Goal: Task Accomplishment & Management: Use online tool/utility

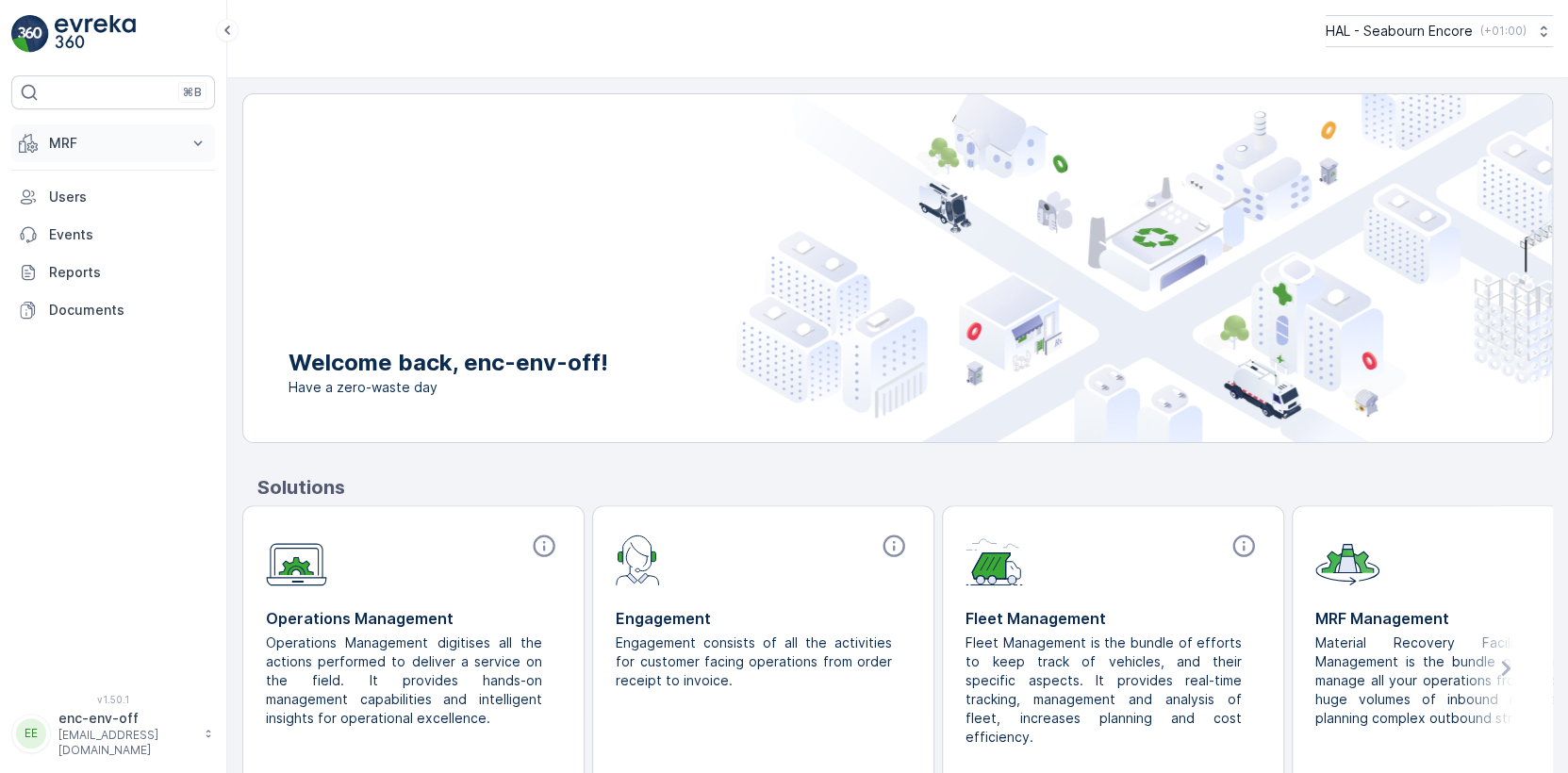
click at [94, 143] on p "MRF" at bounding box center [113, 143] width 128 height 19
click at [84, 198] on p "Offloads" at bounding box center [76, 201] width 55 height 19
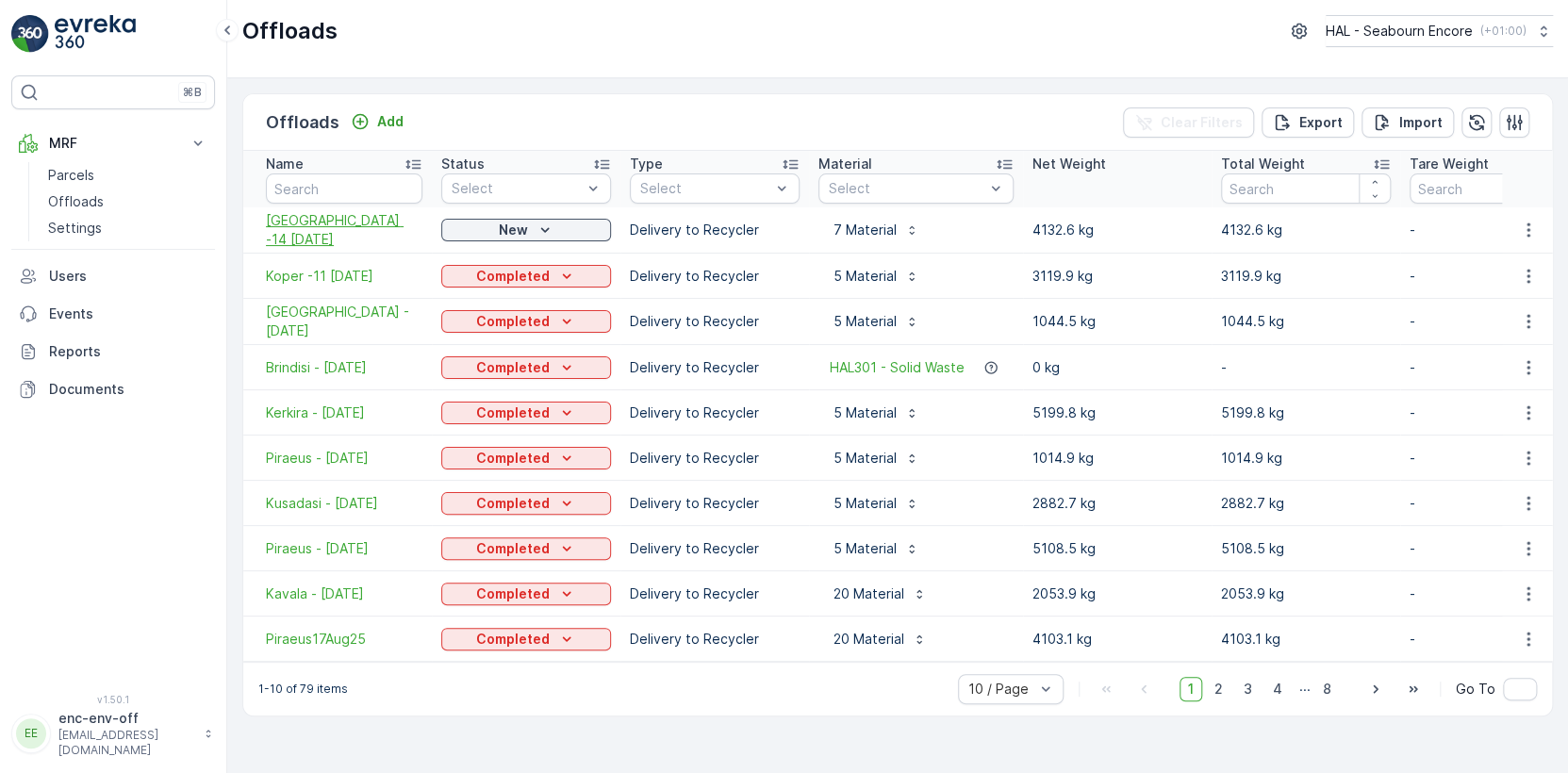
click at [363, 228] on span "[GEOGRAPHIC_DATA] -14 [DATE]" at bounding box center [344, 230] width 157 height 37
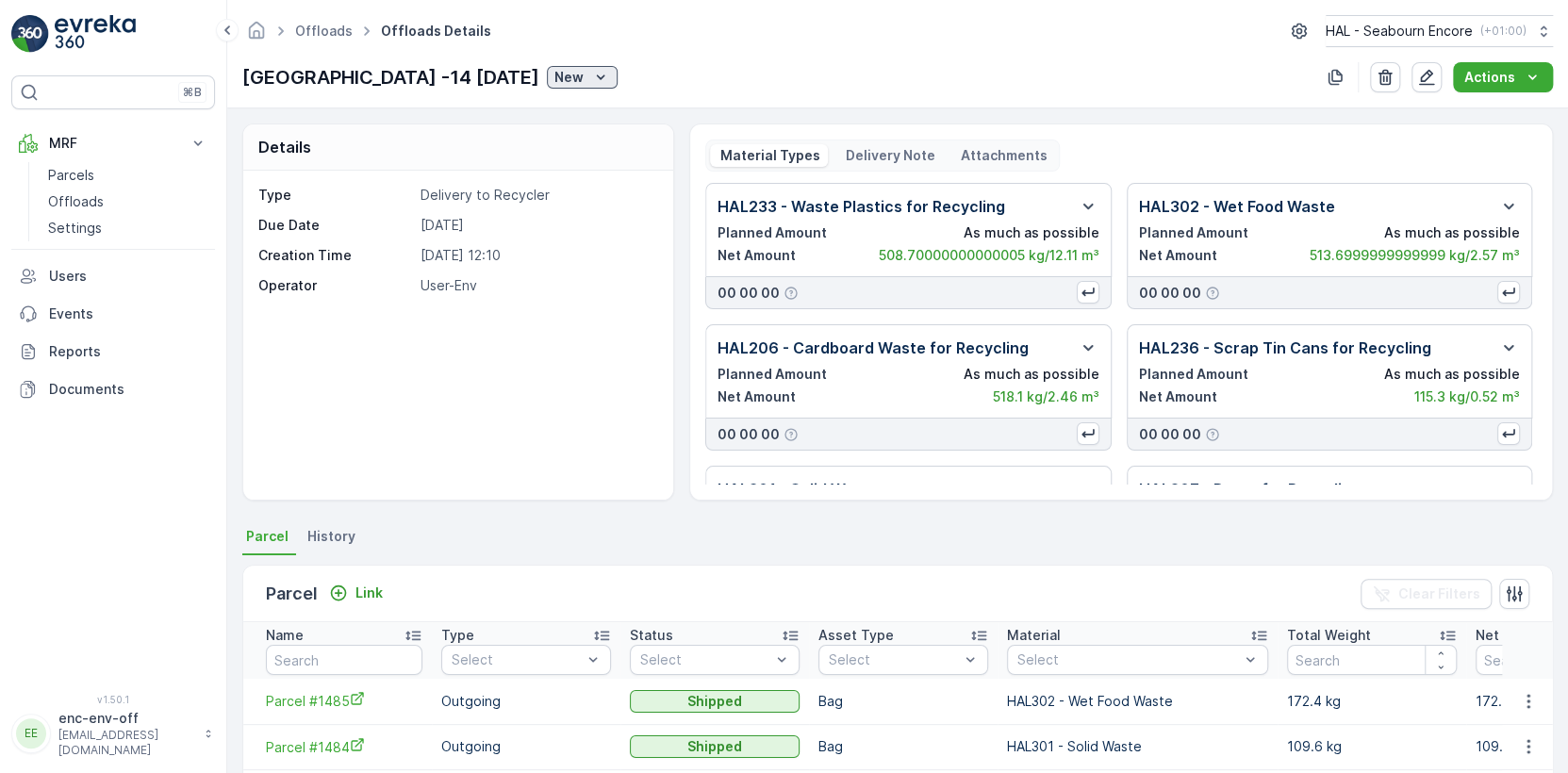
click at [554, 76] on div "New" at bounding box center [581, 77] width 55 height 19
click at [501, 128] on span "Completed" at bounding box center [501, 131] width 71 height 19
click at [78, 200] on p "Offloads" at bounding box center [76, 201] width 55 height 19
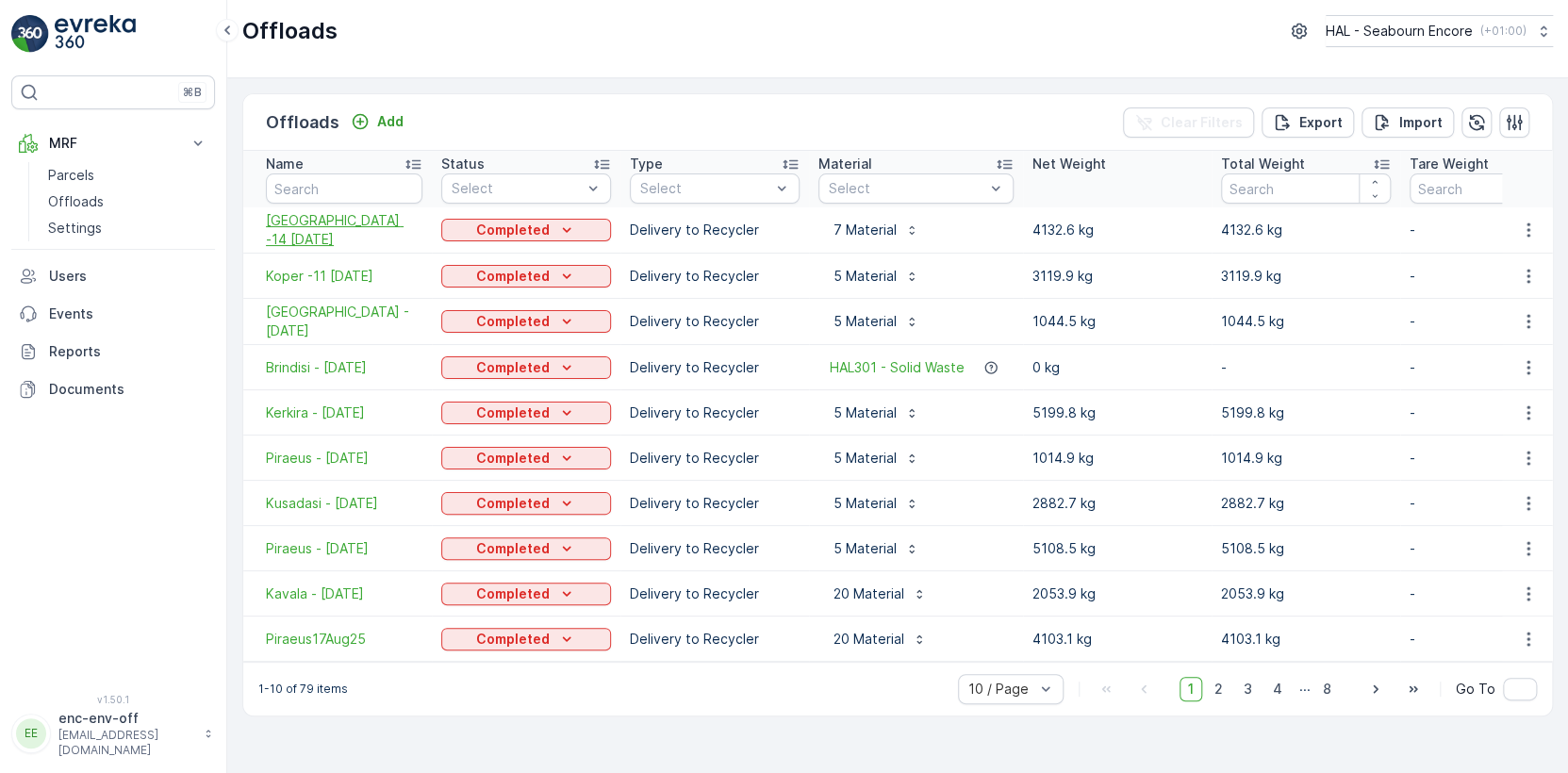
click at [329, 228] on span "[GEOGRAPHIC_DATA] -14 [DATE]" at bounding box center [344, 230] width 157 height 37
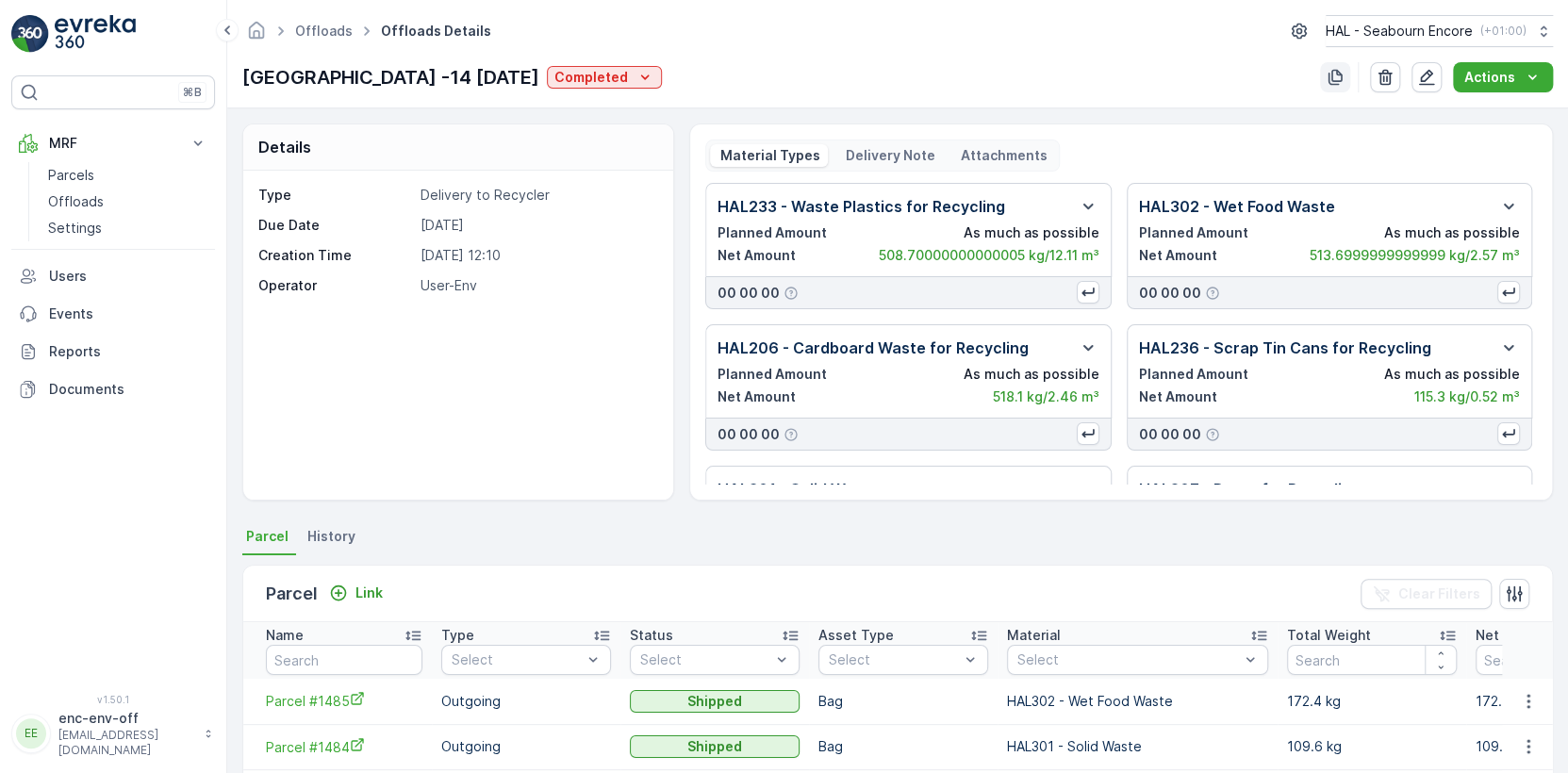
click at [1339, 75] on icon "button" at bounding box center [1335, 78] width 14 height 16
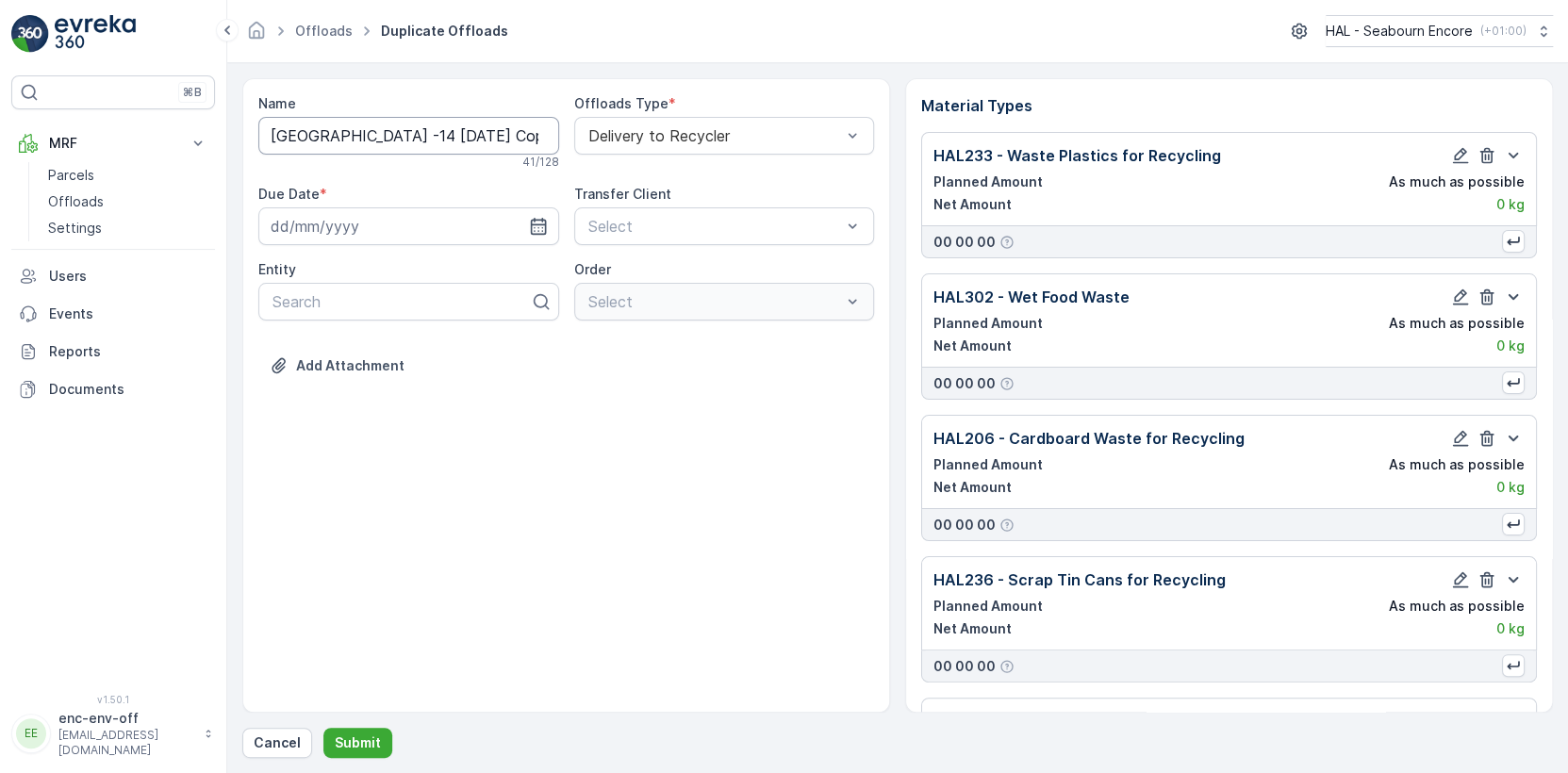
click at [340, 134] on input "[GEOGRAPHIC_DATA] -14 [DATE] Copy #1757838405673" at bounding box center [408, 136] width 301 height 37
click at [351, 135] on input "Gallipoli -14 [DATE] Copy #1757838405673" at bounding box center [408, 136] width 301 height 37
click at [410, 135] on input "Gallipoli -16 [DATE] Copy #1757838405673" at bounding box center [408, 136] width 301 height 37
type input "Gallipoli -16 [DATE]"
click at [536, 225] on icon "button" at bounding box center [538, 230] width 19 height 19
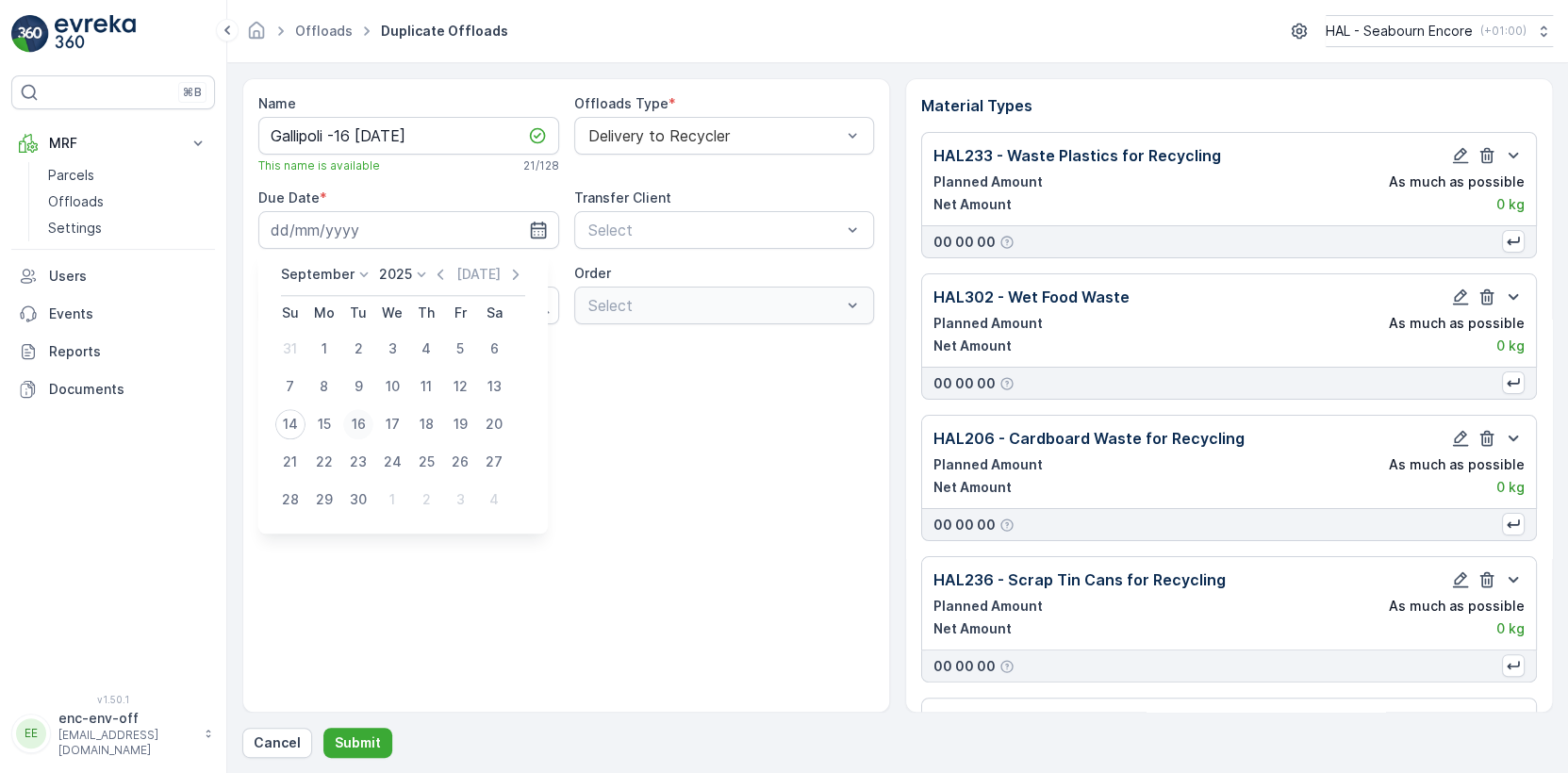
click at [359, 426] on div "16" at bounding box center [358, 424] width 31 height 31
type input "[DATE]"
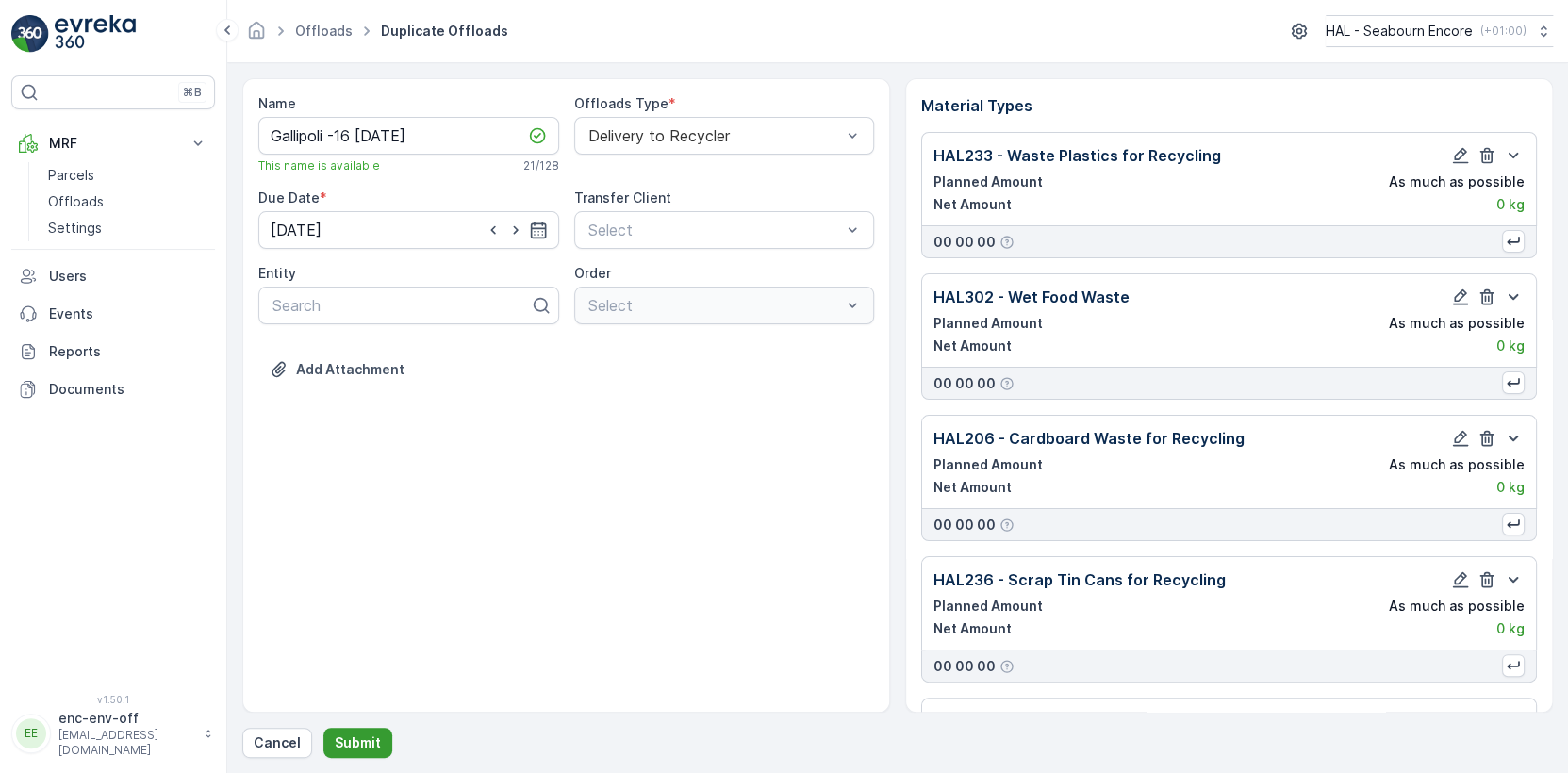
click at [354, 741] on p "Submit" at bounding box center [358, 742] width 46 height 19
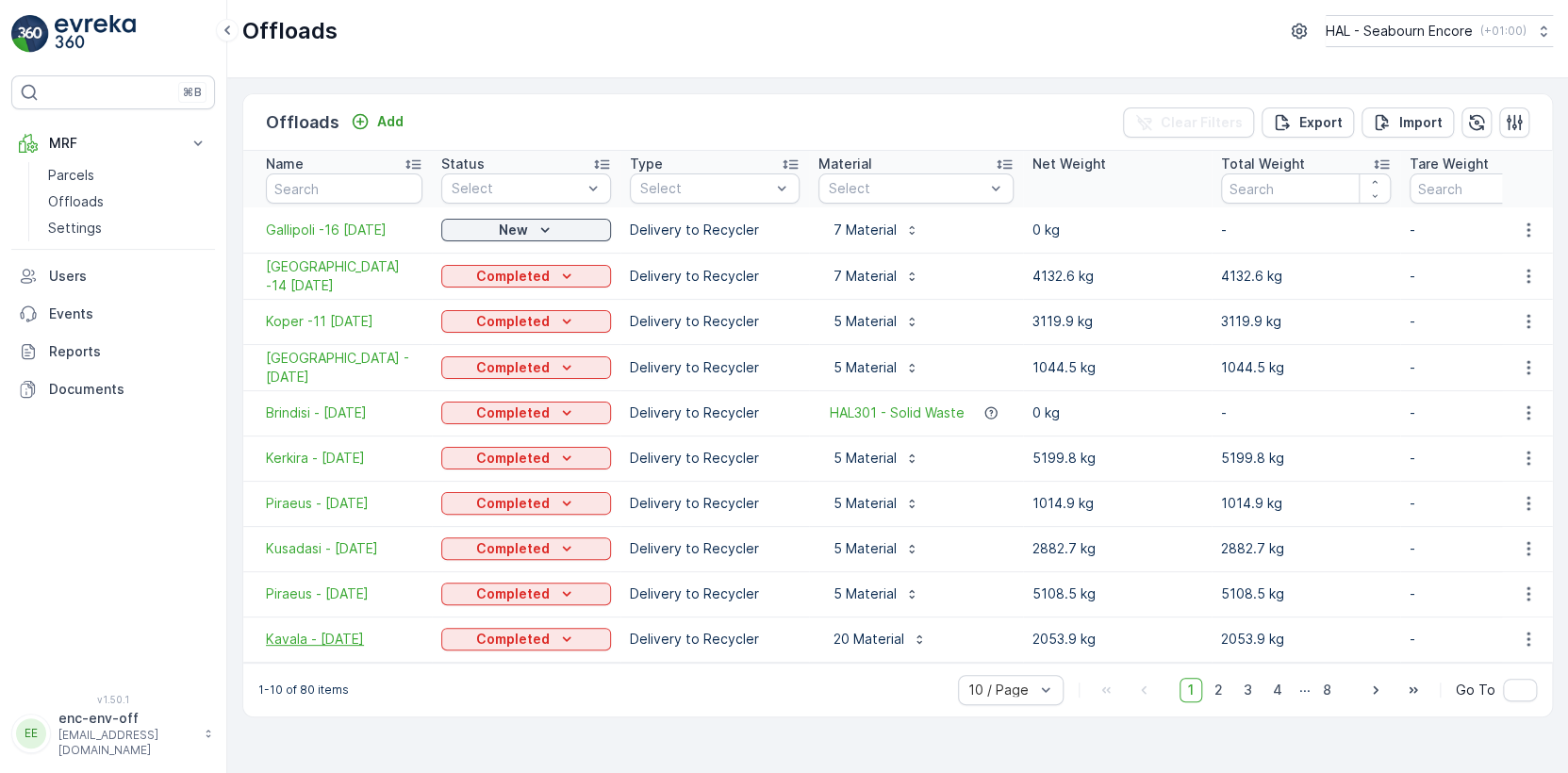
click at [300, 636] on span "Kavala - [DATE]" at bounding box center [344, 639] width 157 height 19
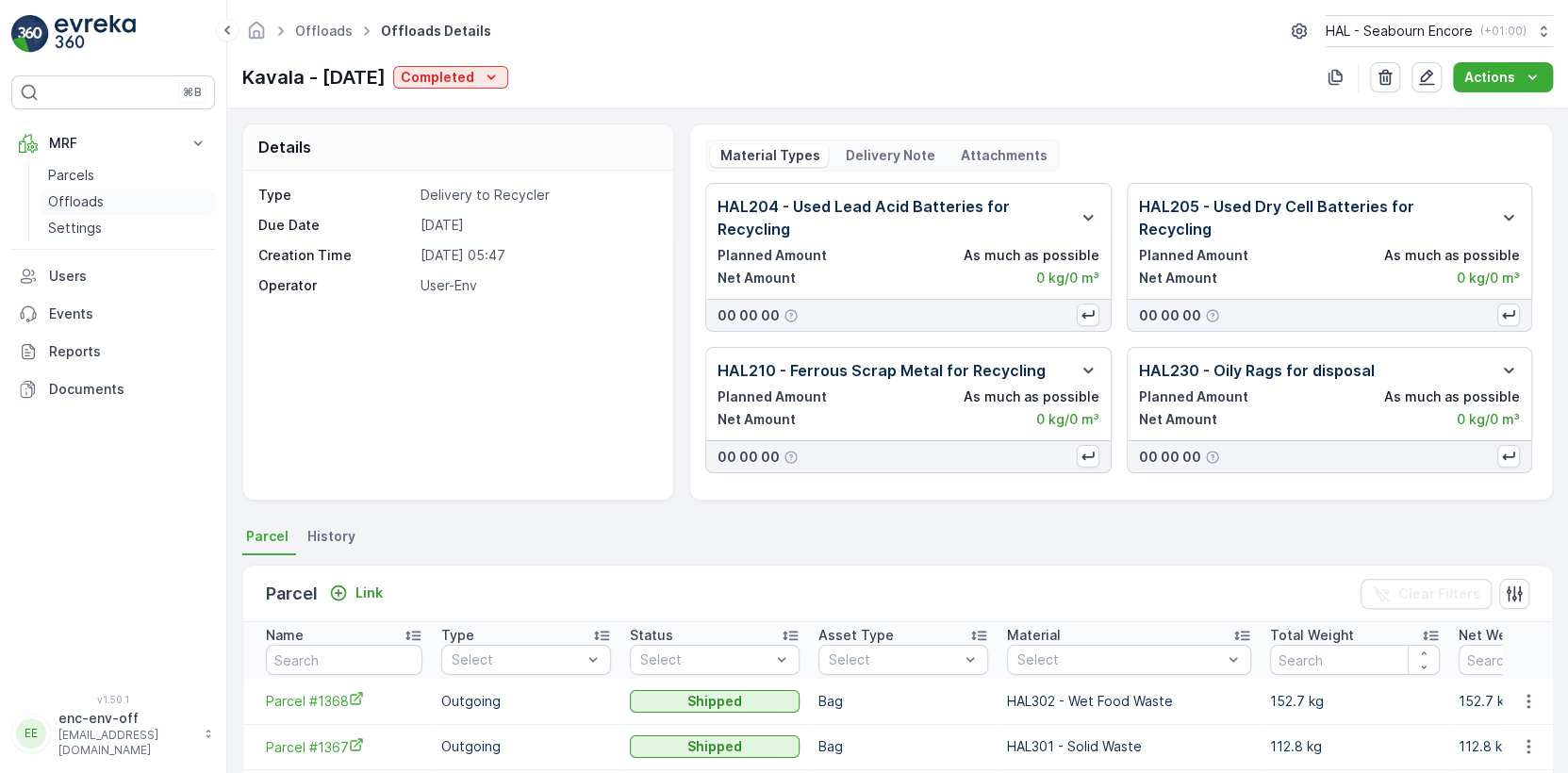
click at [76, 194] on p "Offloads" at bounding box center [76, 201] width 55 height 19
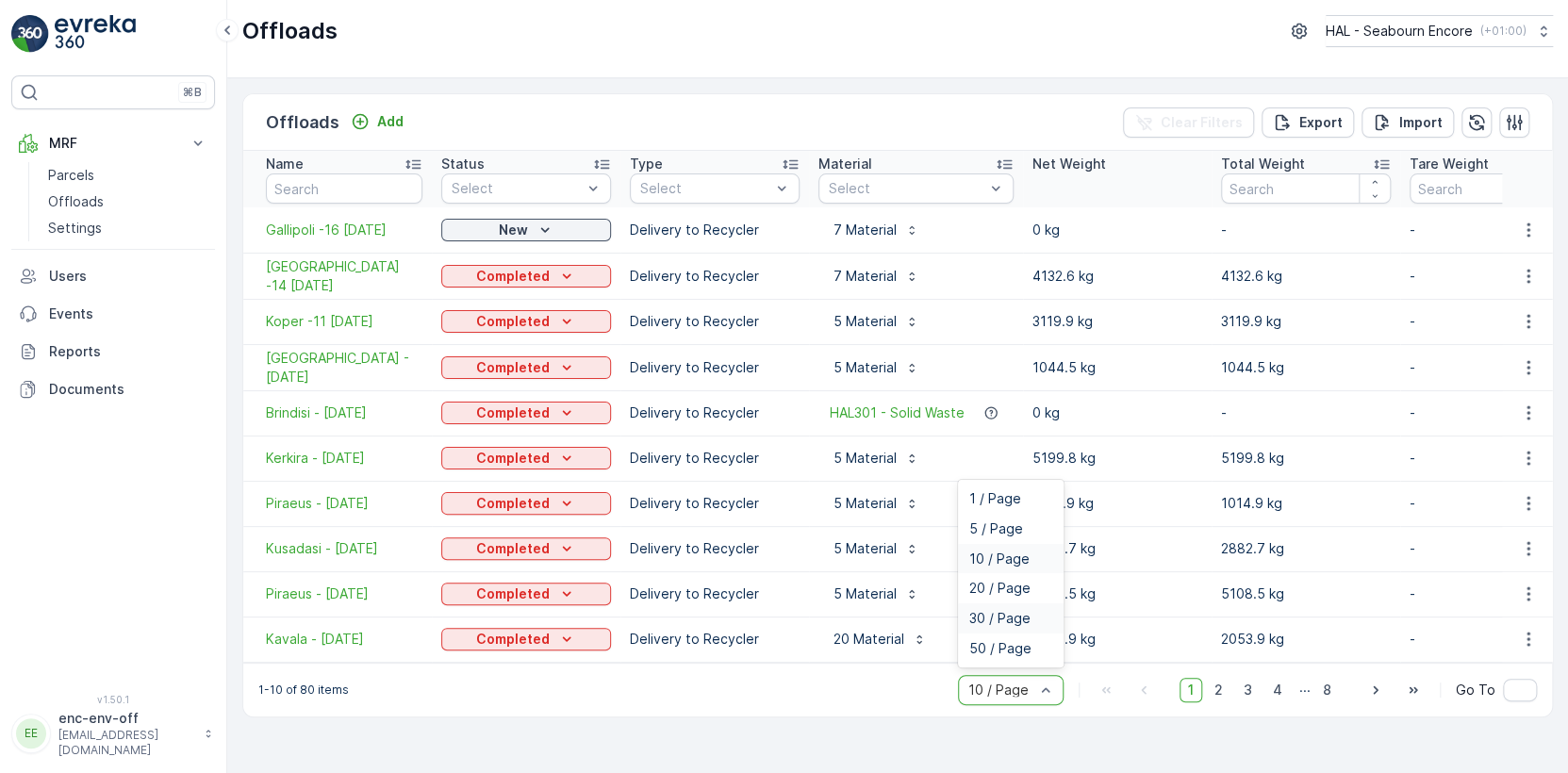
click at [1000, 621] on span "30 / Page" at bounding box center [999, 618] width 61 height 15
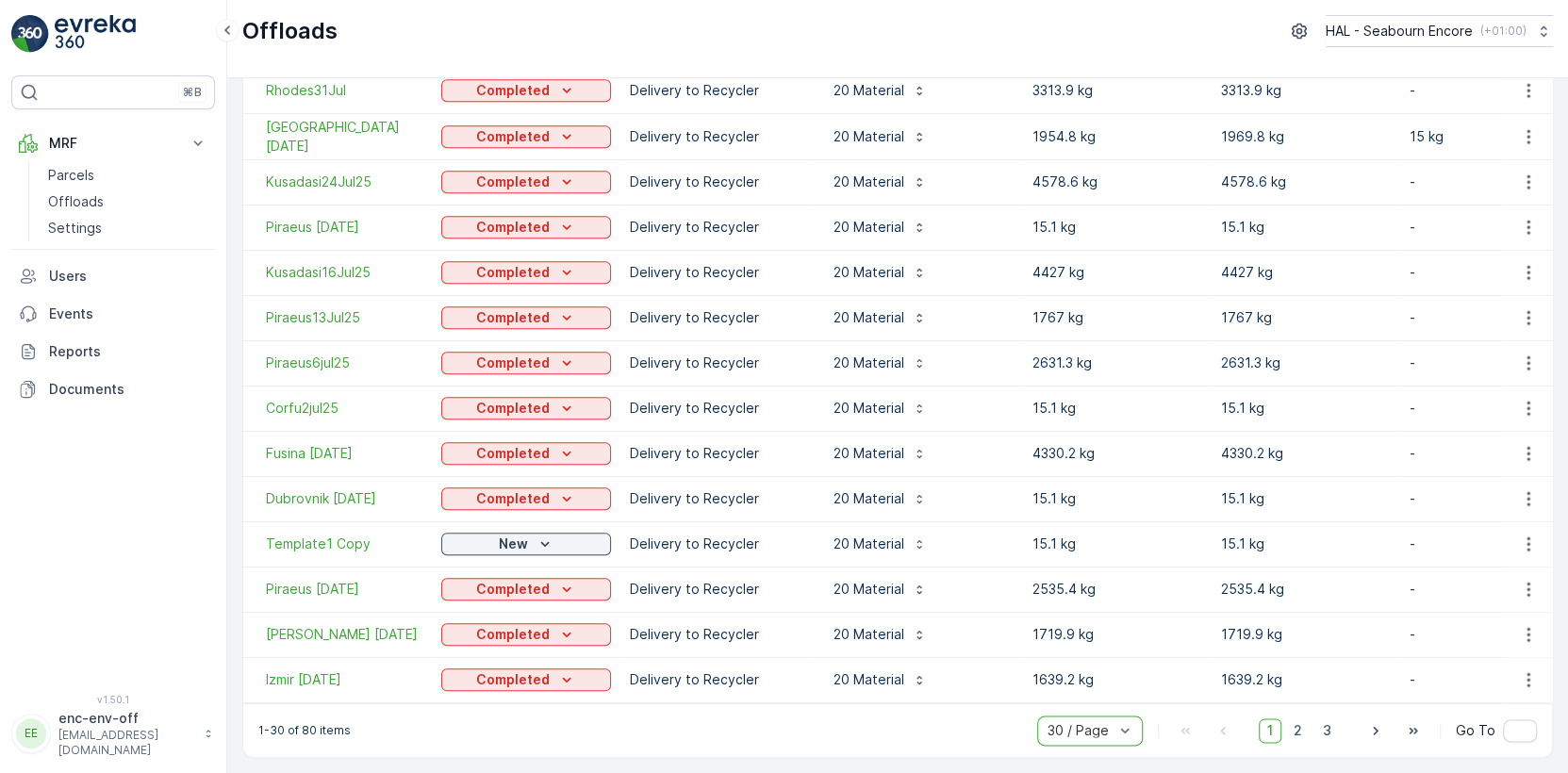
scroll to position [870, 0]
click at [868, 580] on p "20 Material" at bounding box center [867, 589] width 75 height 19
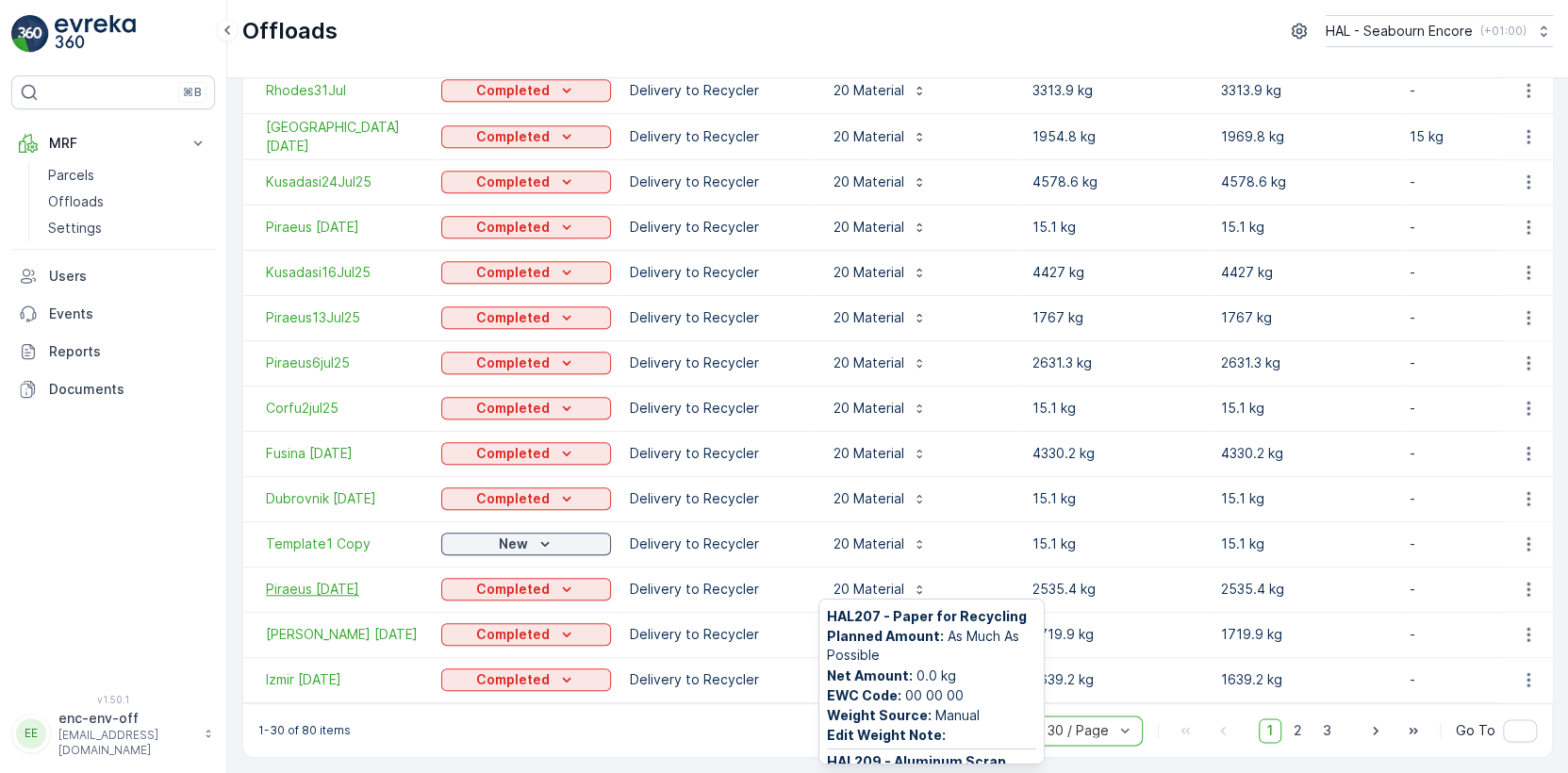
click at [330, 580] on span "Piraeus [DATE]" at bounding box center [344, 589] width 157 height 19
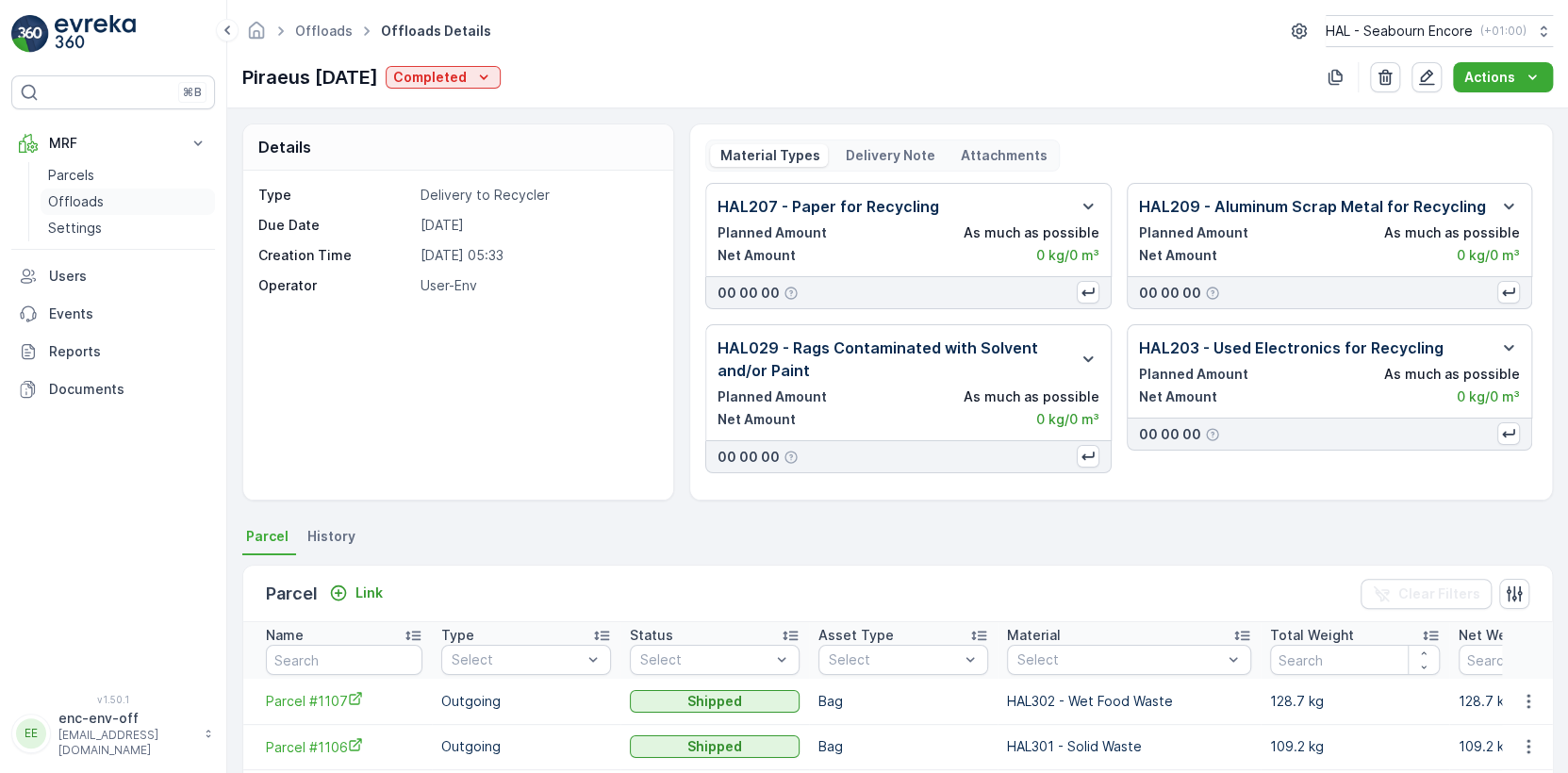
click at [69, 198] on p "Offloads" at bounding box center [76, 201] width 55 height 19
